Goal: Navigation & Orientation: Find specific page/section

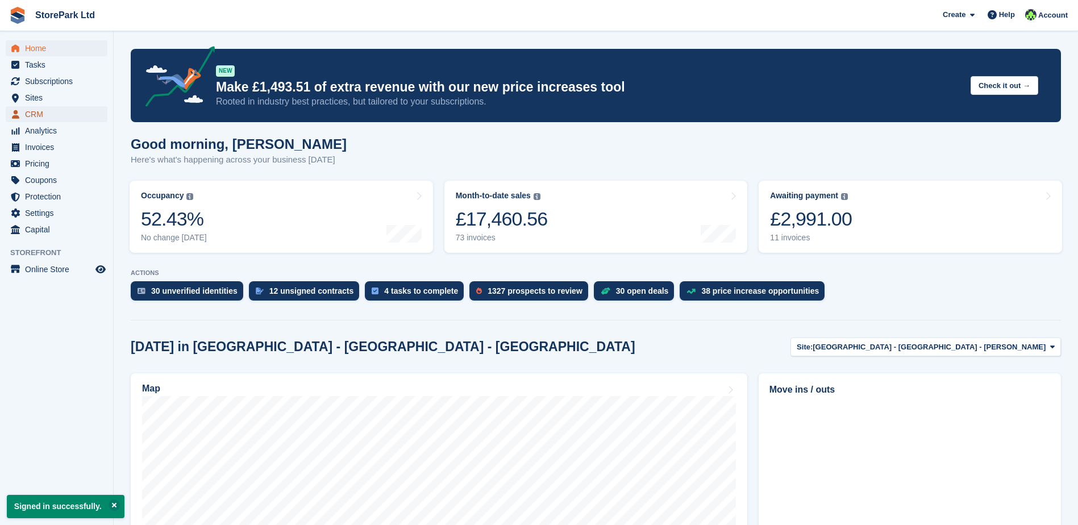
click at [66, 116] on span "CRM" at bounding box center [59, 114] width 68 height 16
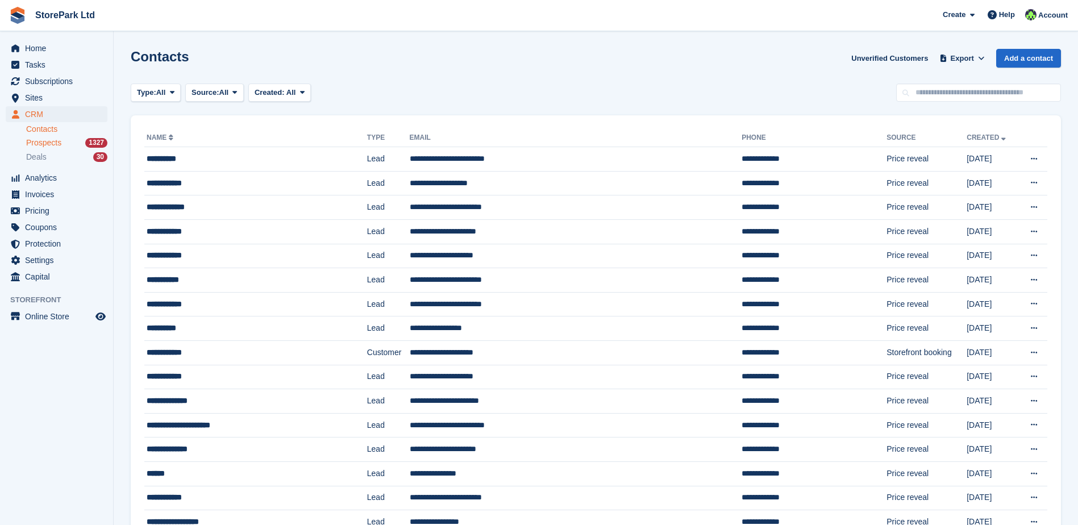
click at [48, 143] on span "Prospects" at bounding box center [43, 142] width 35 height 11
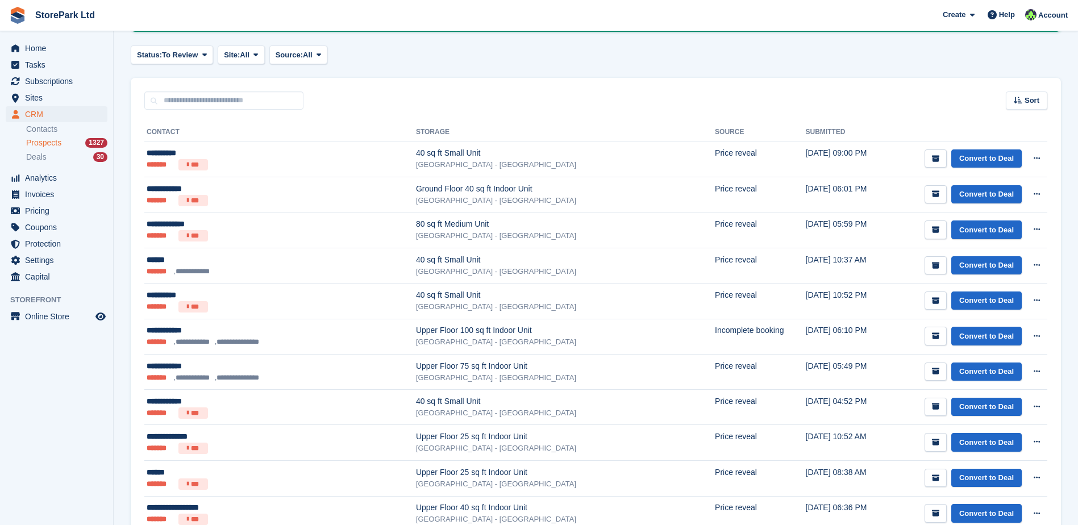
scroll to position [170, 0]
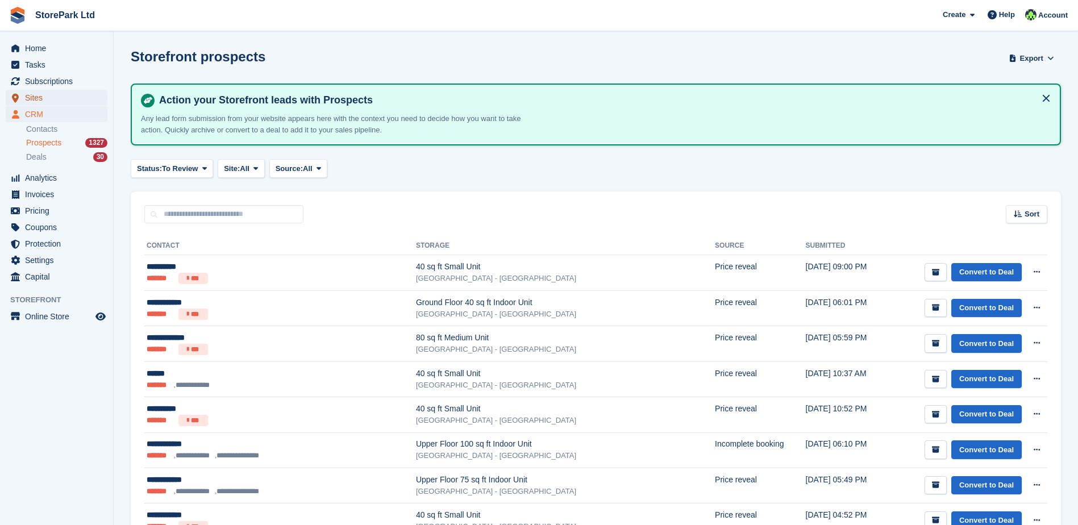
click at [74, 100] on span "Sites" at bounding box center [59, 98] width 68 height 16
